Goal: Information Seeking & Learning: Learn about a topic

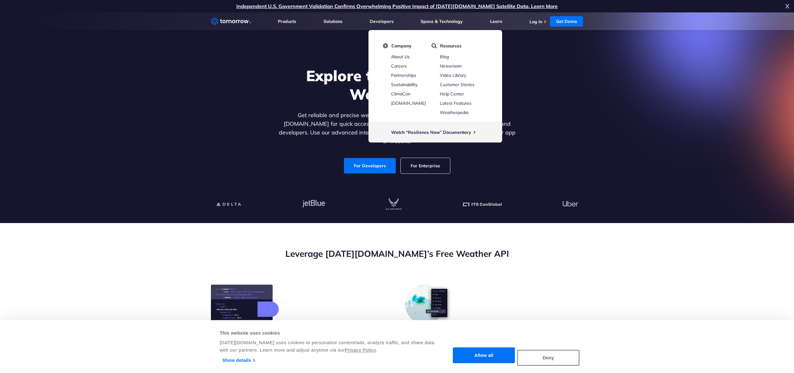
click at [272, 87] on div "Explore the World’s Best Weather API Get reliable and precise weather data thro…" at bounding box center [397, 120] width 382 height 132
click at [359, 83] on h1 "Explore the World’s Best Weather API" at bounding box center [396, 84] width 239 height 37
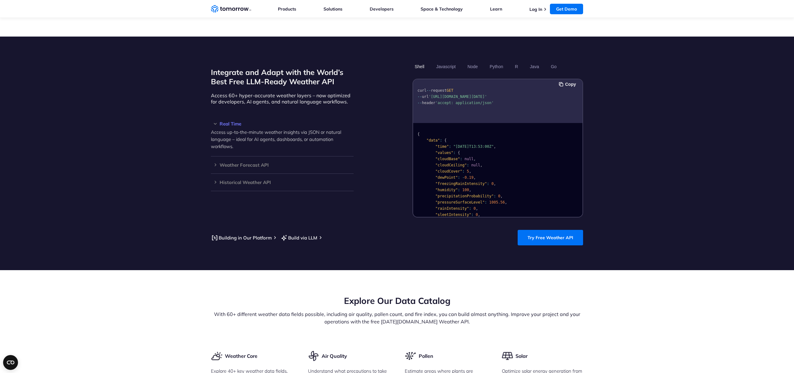
scroll to position [15, 0]
click at [238, 163] on h3 "Weather Forecast API" at bounding box center [282, 165] width 143 height 5
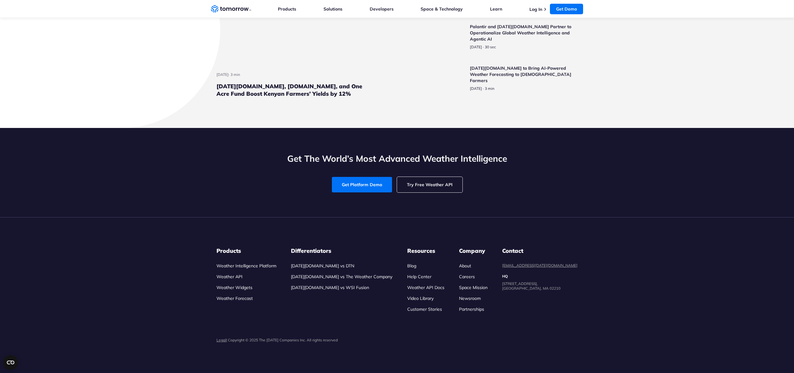
scroll to position [2403, 0]
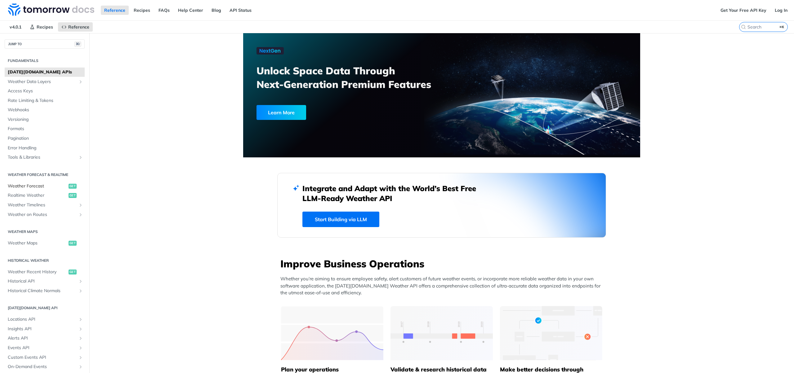
click at [54, 186] on span "Weather Forecast" at bounding box center [37, 186] width 59 height 6
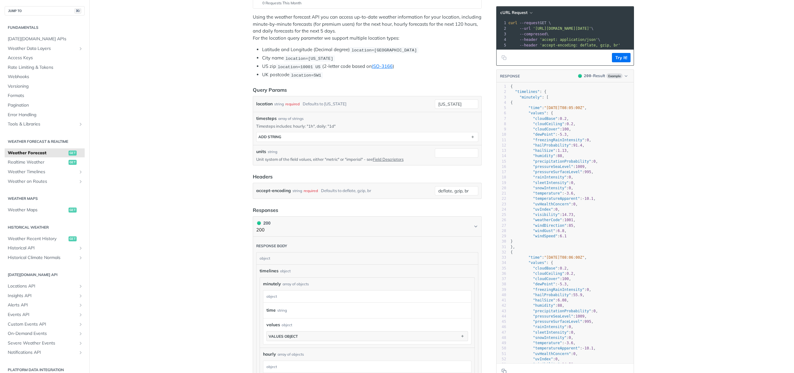
scroll to position [118, 0]
click at [299, 134] on button "ADD string" at bounding box center [366, 135] width 221 height 9
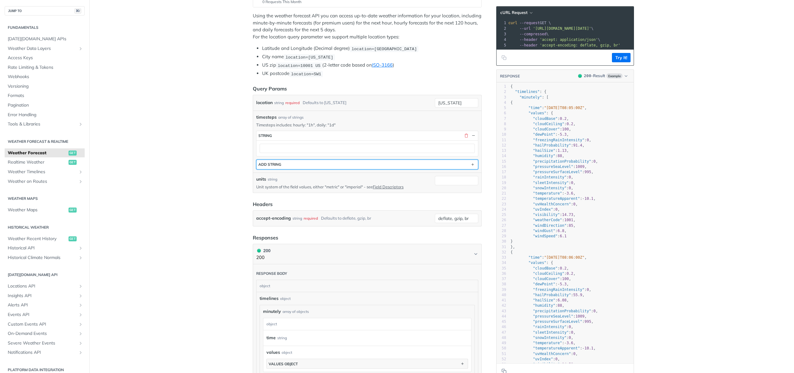
scroll to position [0, 0]
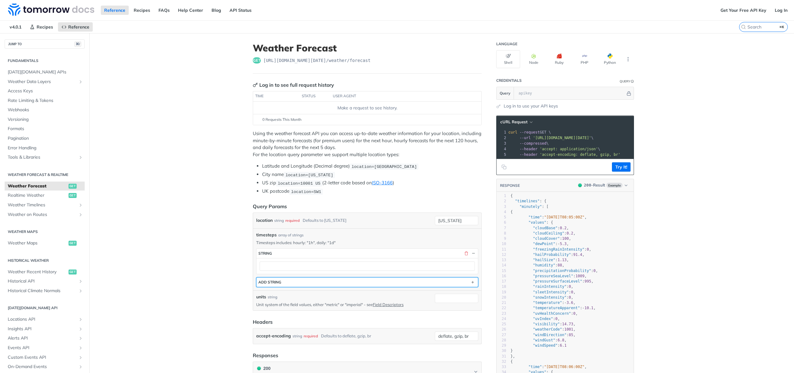
click at [292, 281] on button "ADD string" at bounding box center [366, 282] width 221 height 9
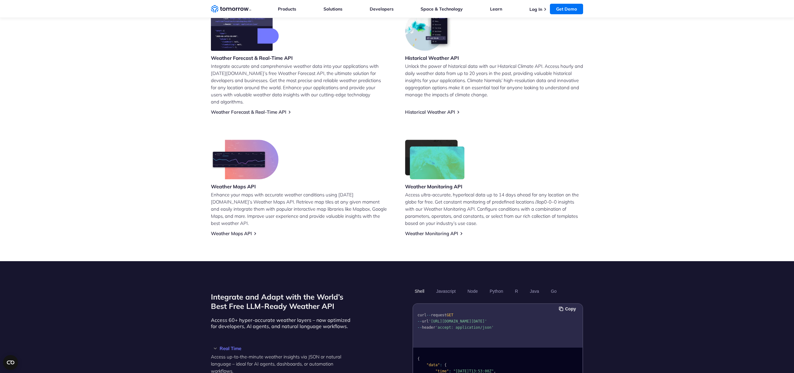
scroll to position [247, 0]
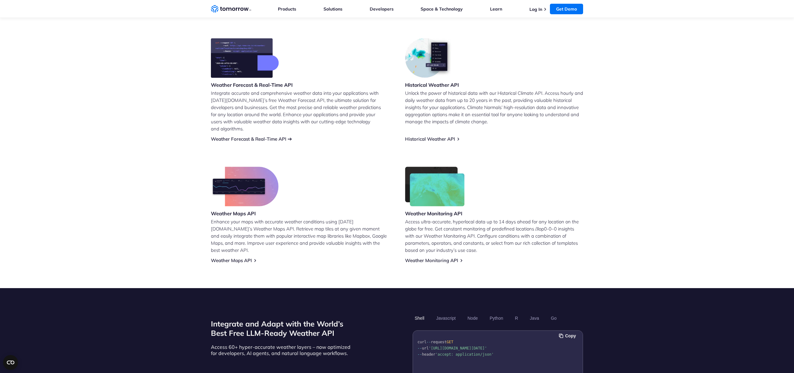
click at [275, 134] on div "Weather Forecast & Real-Time API Integrate accurate and comprehensive weather d…" at bounding box center [397, 150] width 372 height 225
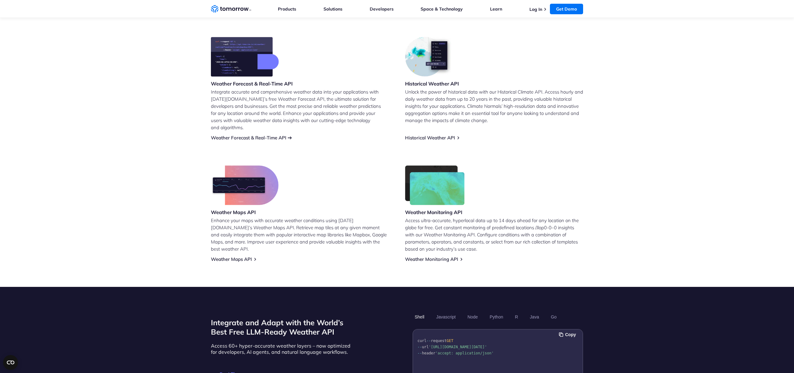
click at [276, 135] on link "Weather Forecast & Real-Time API" at bounding box center [248, 138] width 75 height 6
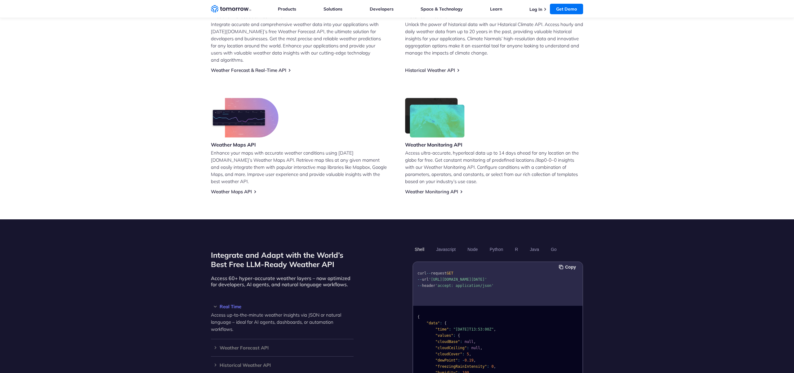
scroll to position [388, 0]
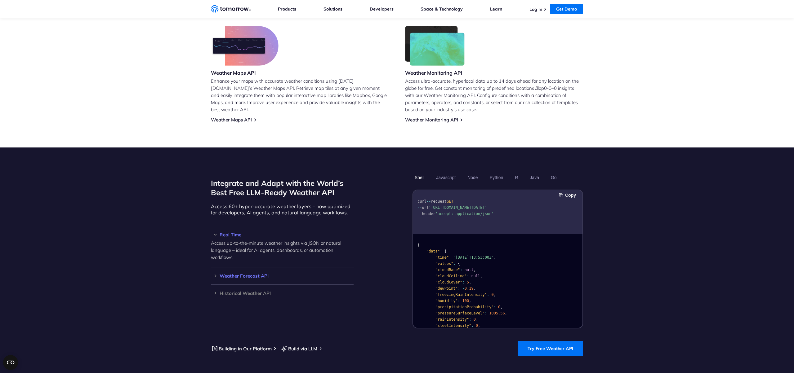
click at [233, 274] on h3 "Weather Forecast API" at bounding box center [282, 276] width 143 height 5
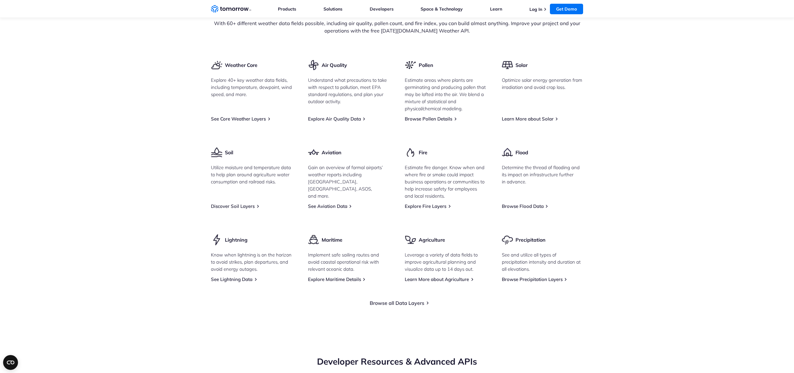
scroll to position [1053, 0]
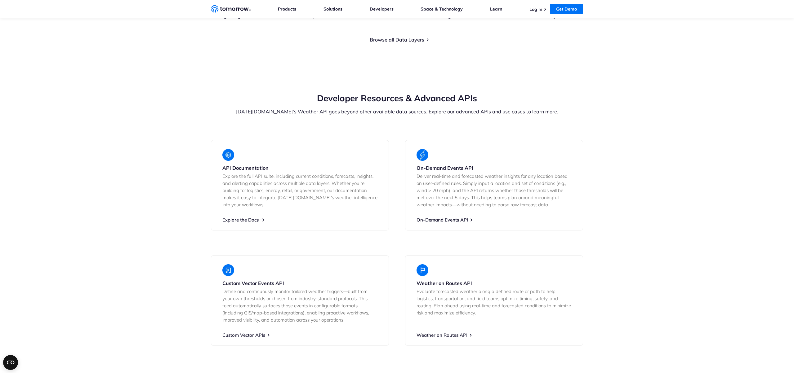
click at [242, 217] on link "Explore the Docs" at bounding box center [240, 220] width 36 height 6
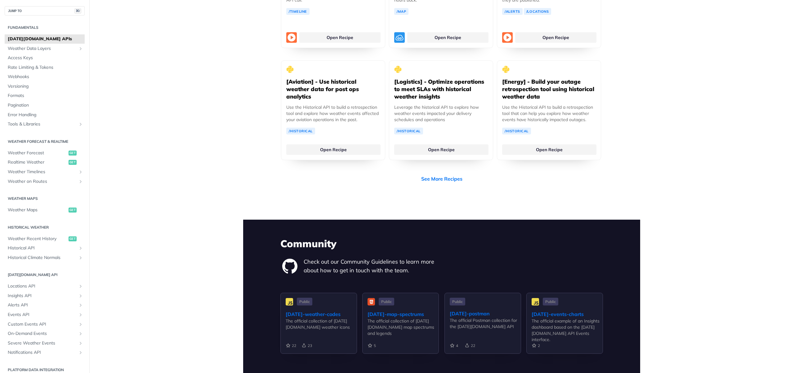
scroll to position [1268, 0]
